Goal: Find specific page/section: Find specific page/section

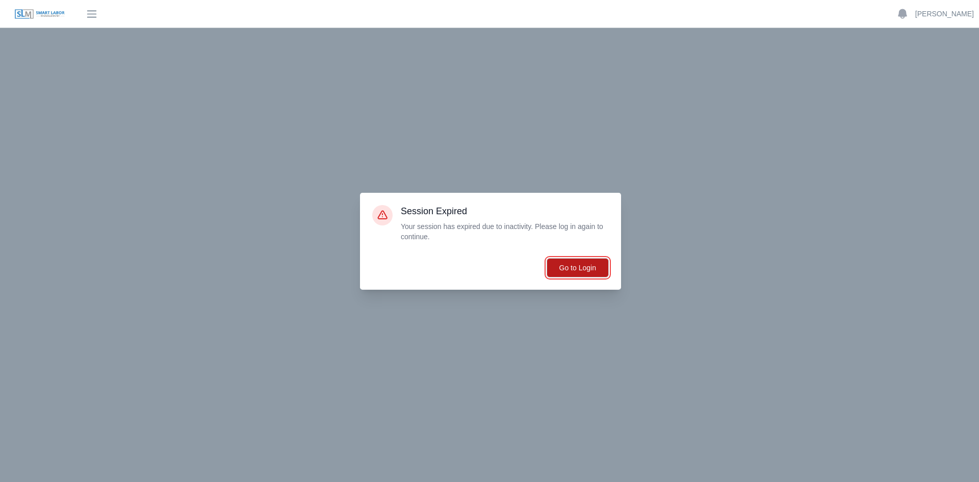
click at [580, 263] on button "Go to Login" at bounding box center [578, 267] width 62 height 19
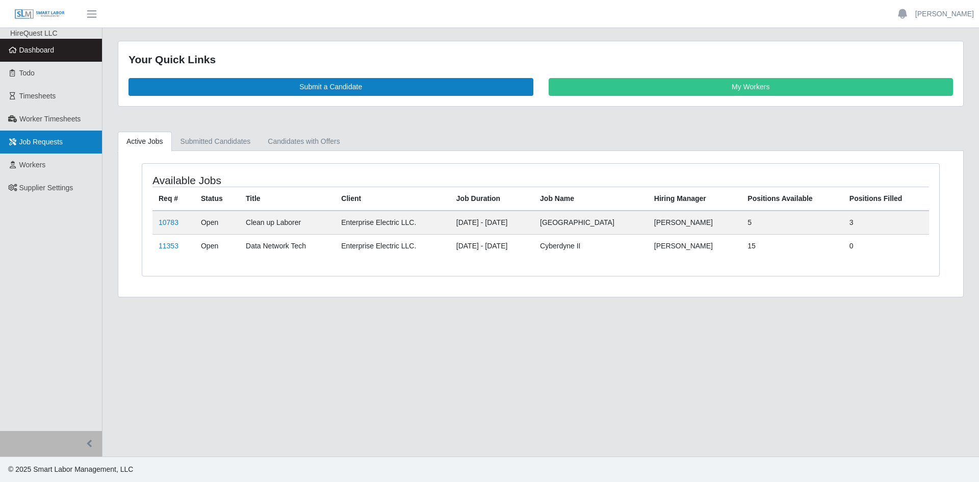
click at [25, 144] on span "Job Requests" at bounding box center [41, 142] width 44 height 8
